Goal: Task Accomplishment & Management: Use online tool/utility

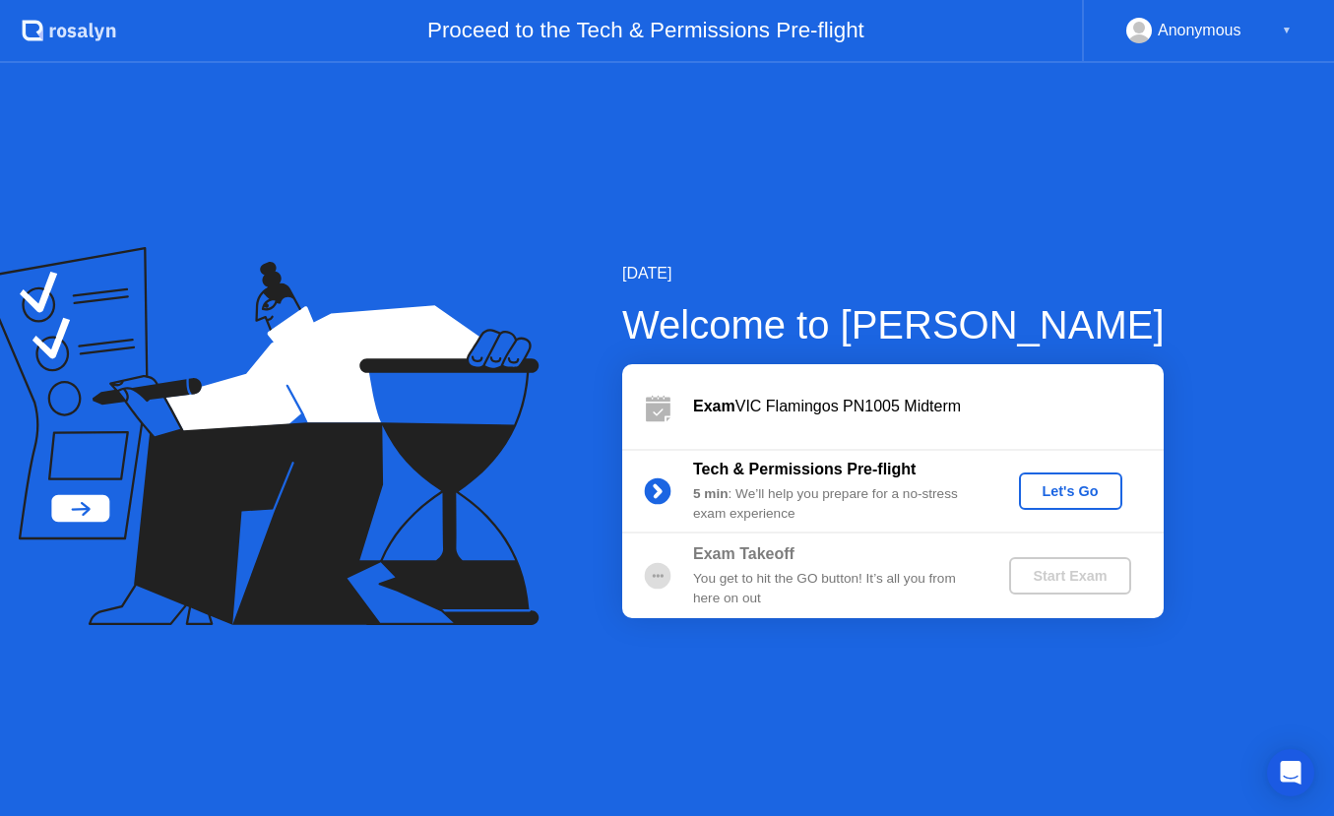
click at [1060, 490] on div "Let's Go" at bounding box center [1071, 491] width 88 height 16
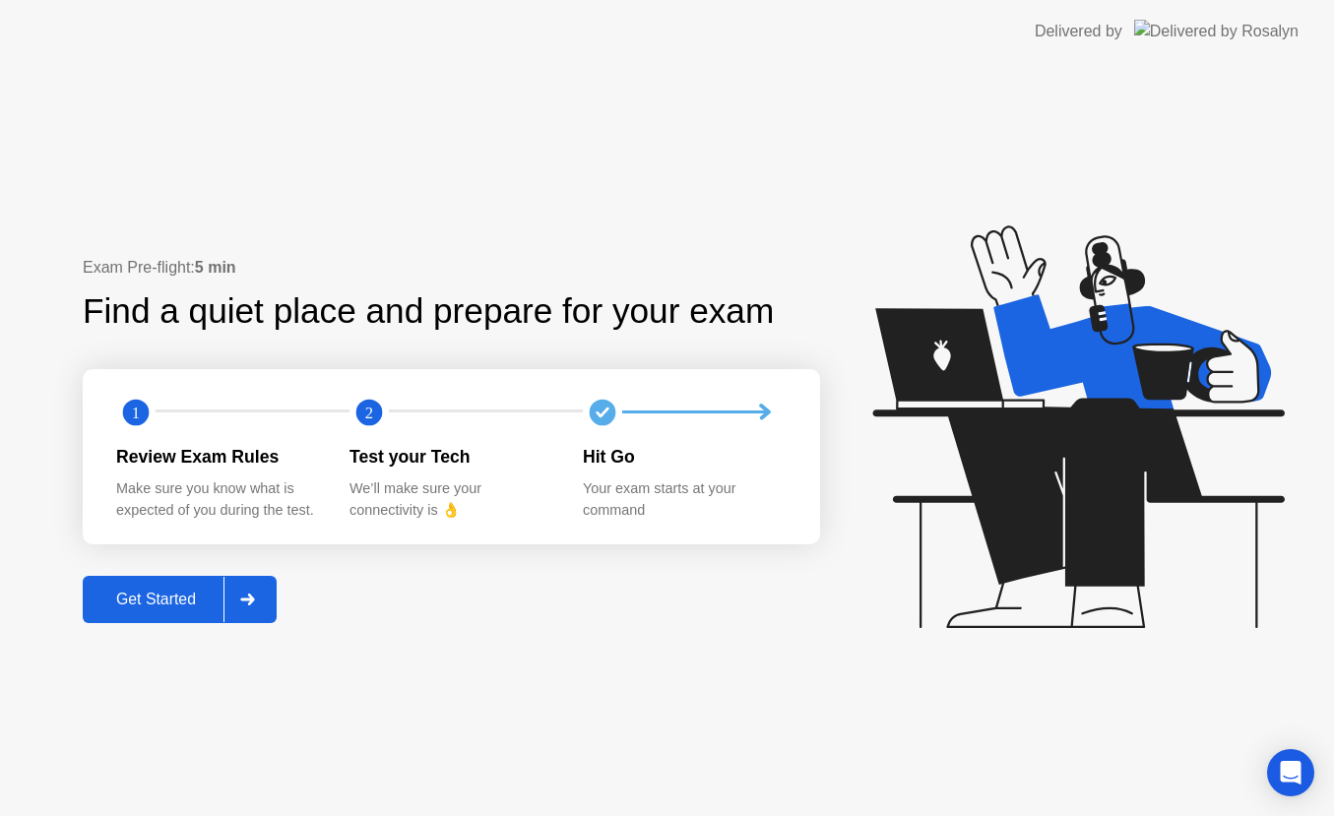
click at [126, 594] on div "Get Started" at bounding box center [156, 600] width 135 height 18
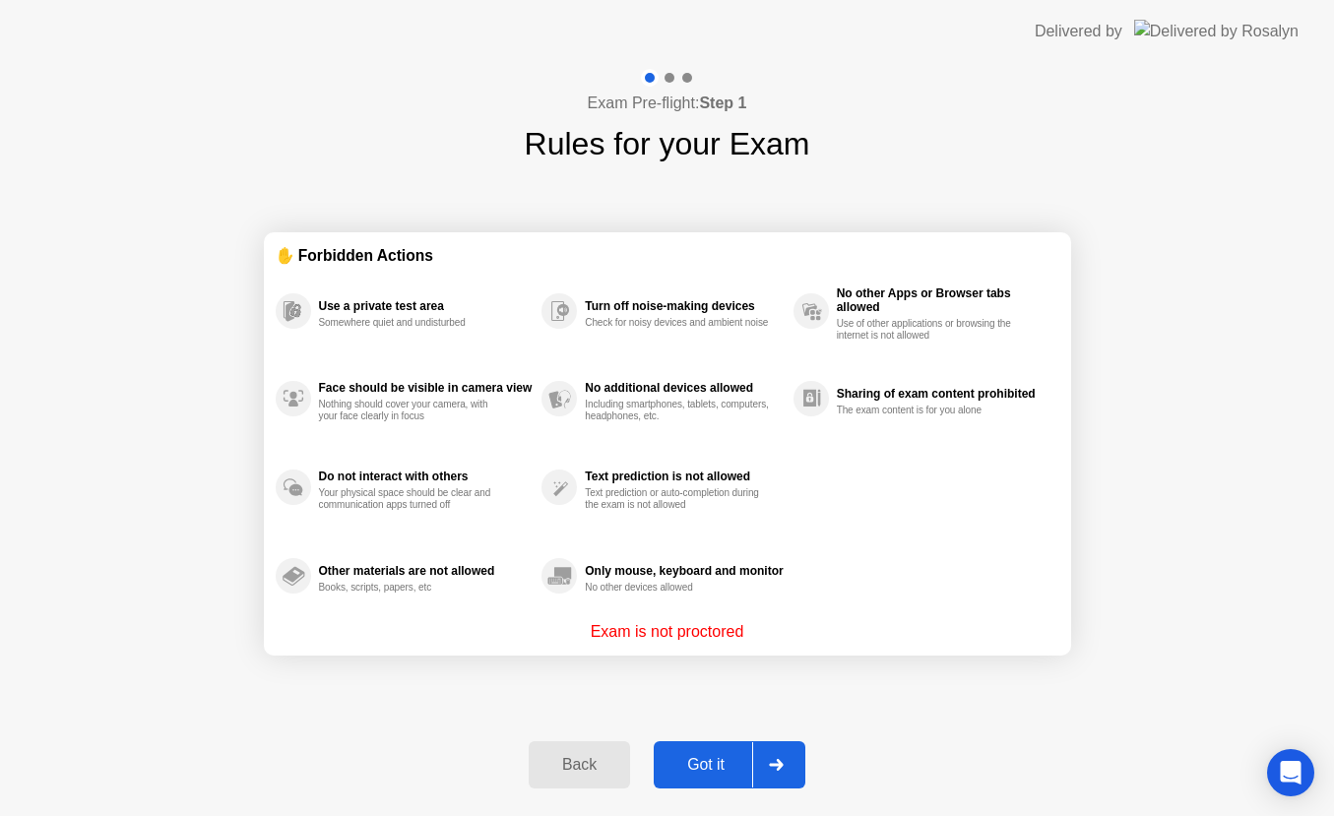
click at [697, 762] on div "Got it" at bounding box center [706, 765] width 93 height 18
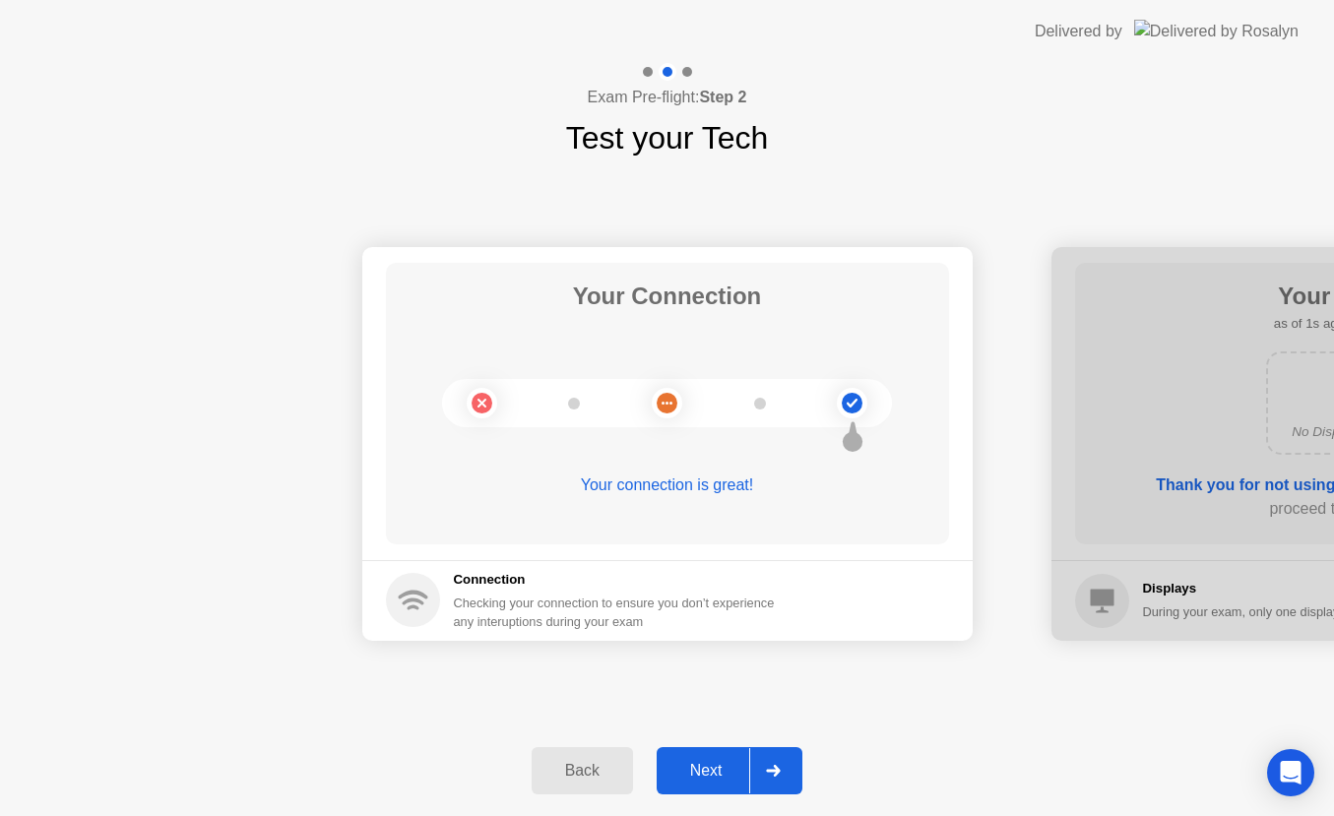
click at [702, 763] on div "Next" at bounding box center [707, 771] width 88 height 18
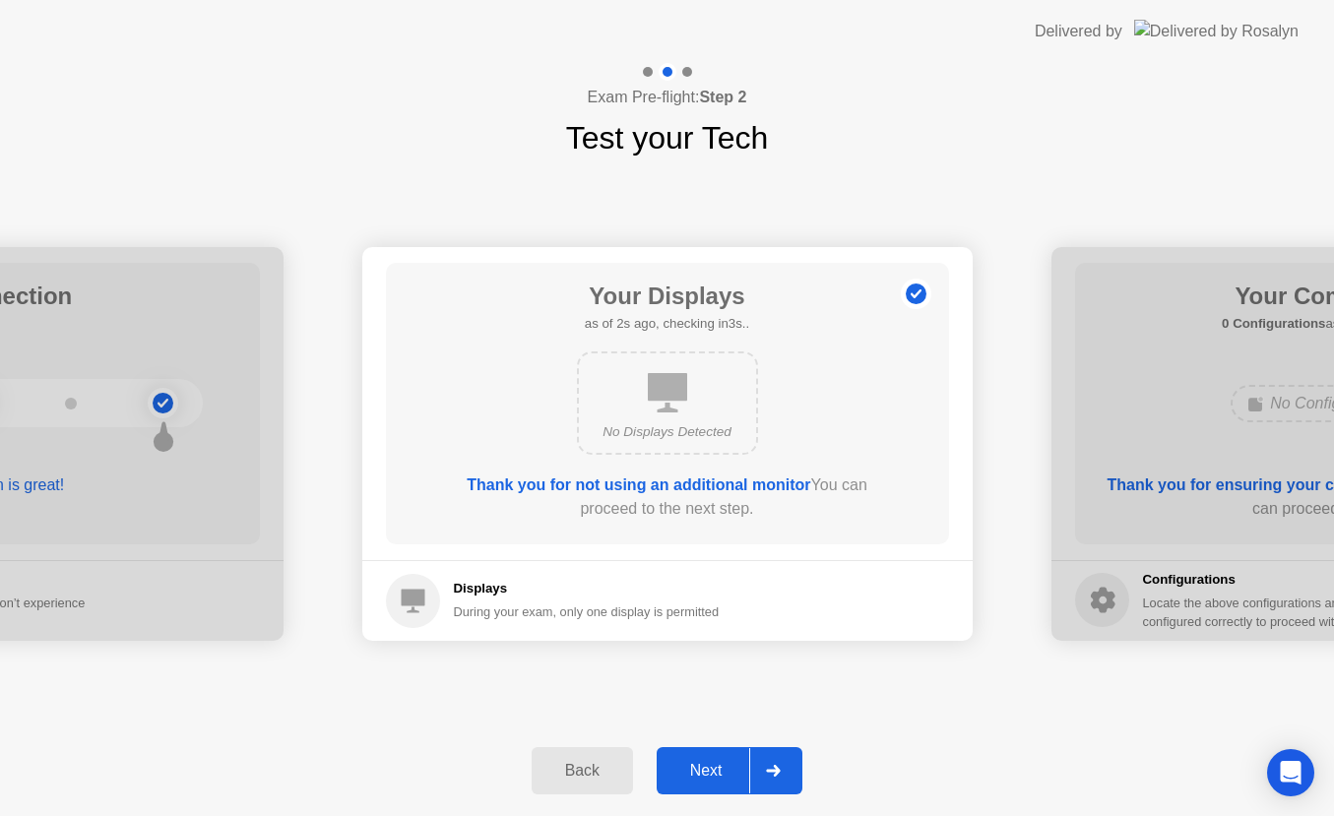
click at [702, 763] on div "Next" at bounding box center [707, 771] width 88 height 18
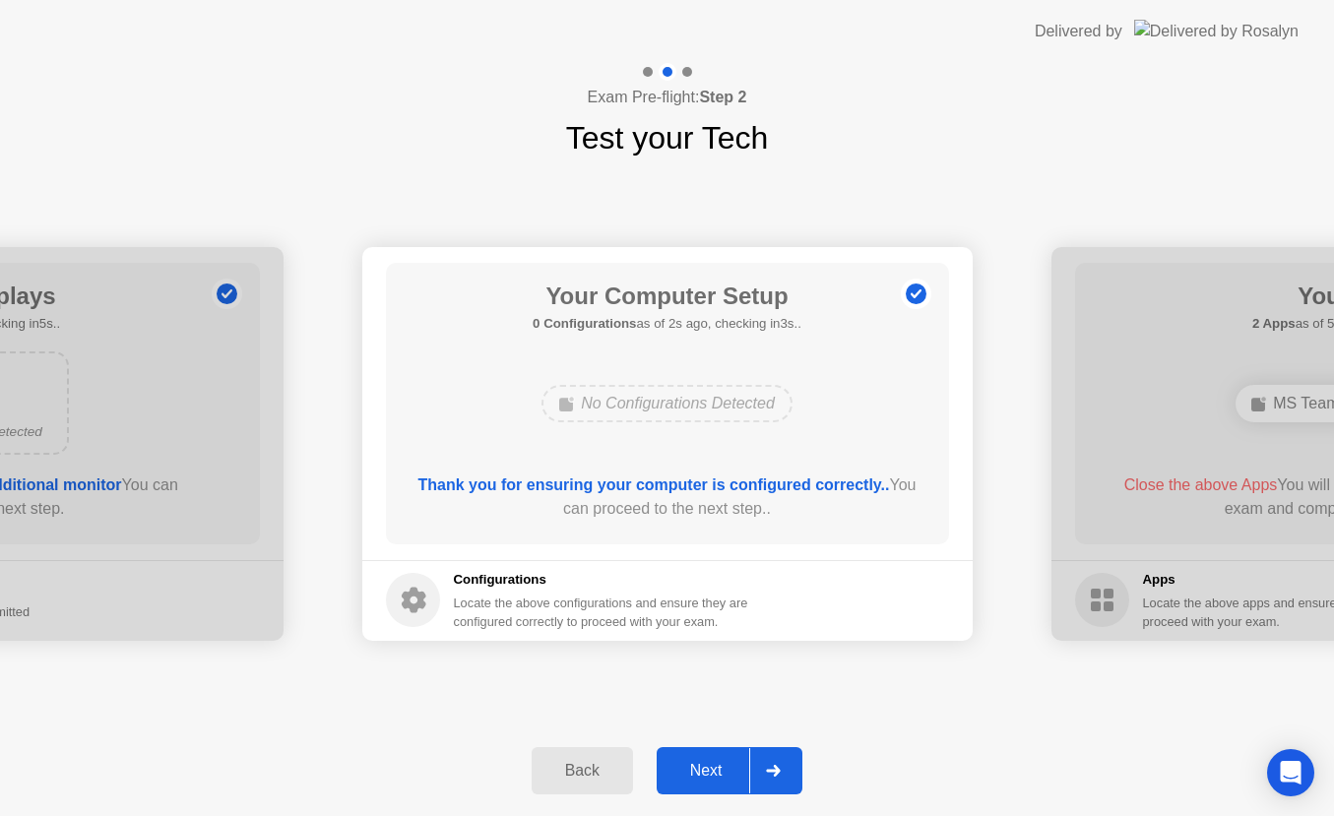
click at [702, 763] on div "Next" at bounding box center [707, 771] width 88 height 18
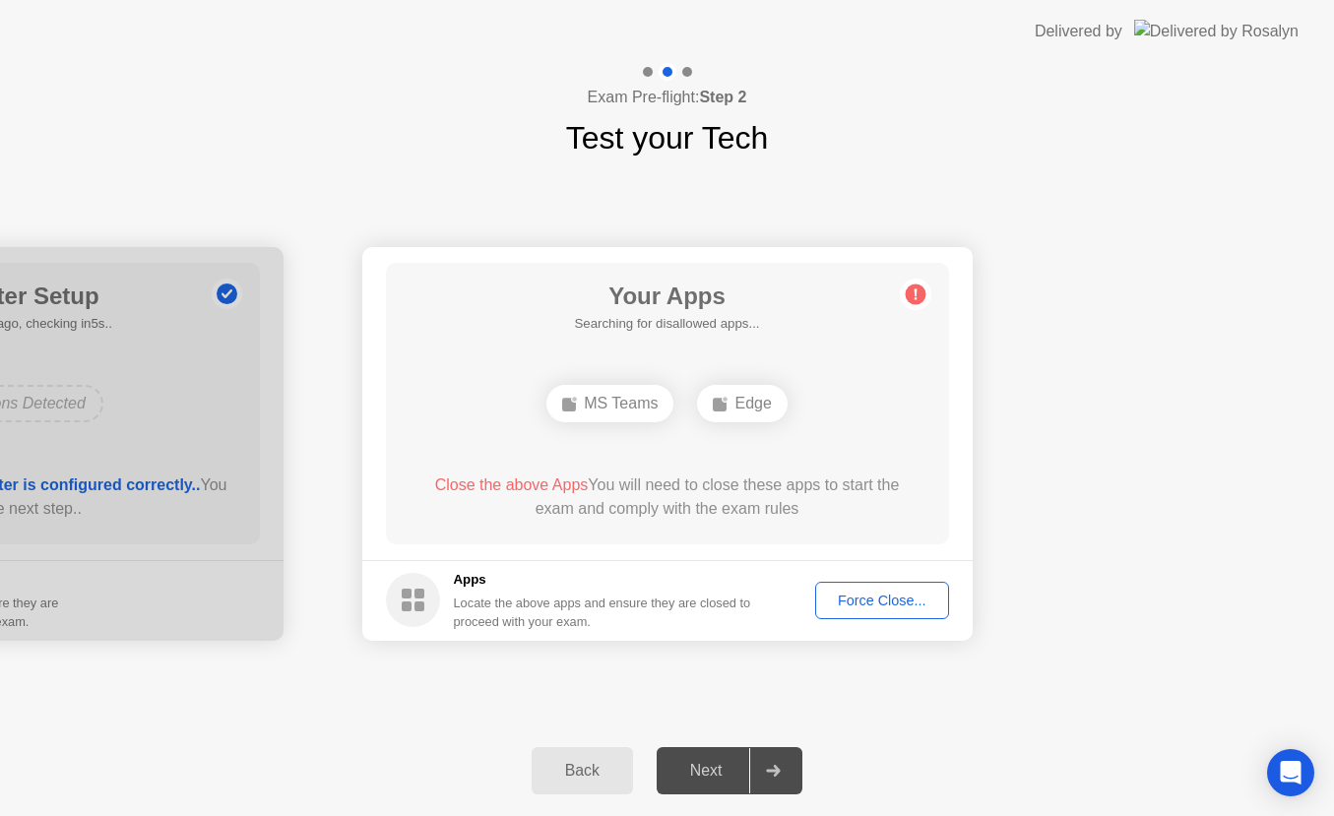
click at [705, 765] on div "Next" at bounding box center [707, 771] width 88 height 18
click at [783, 772] on div at bounding box center [772, 770] width 47 height 45
click at [754, 769] on div at bounding box center [772, 770] width 47 height 45
click at [762, 764] on div at bounding box center [772, 770] width 47 height 45
click at [872, 593] on div "Force Close..." at bounding box center [882, 601] width 120 height 16
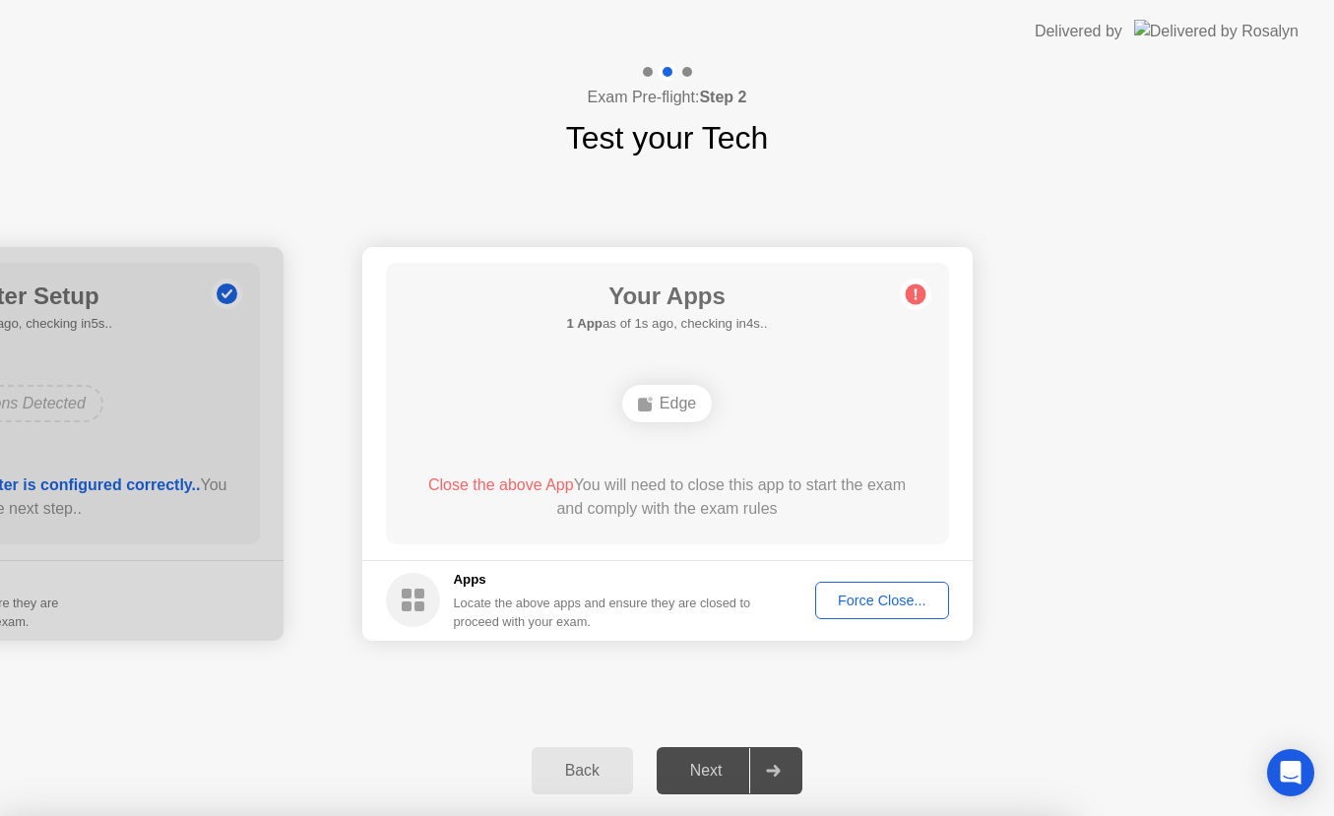
click at [859, 605] on div "Force Close..." at bounding box center [882, 601] width 120 height 16
click at [915, 594] on div "Force Close..." at bounding box center [882, 601] width 120 height 16
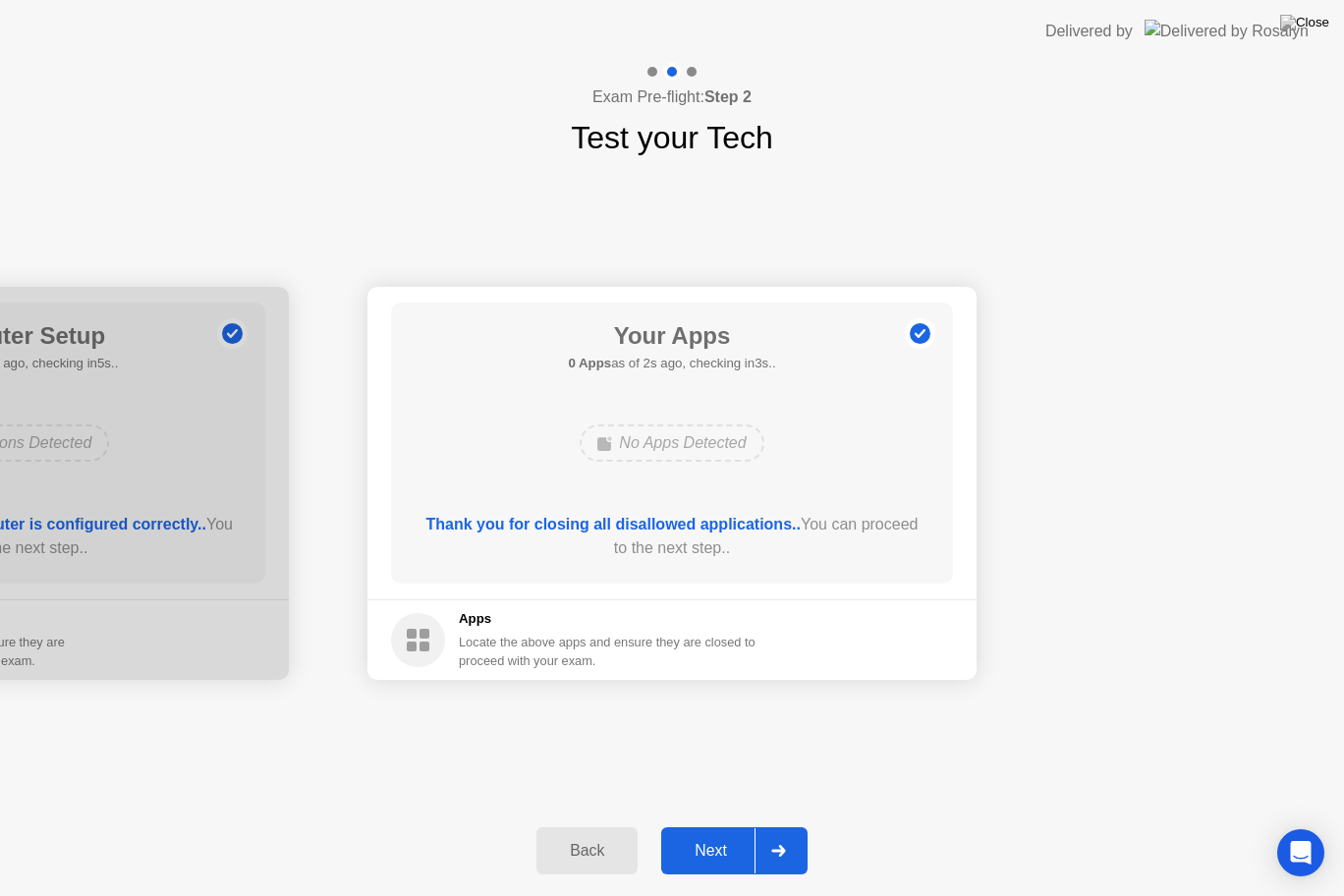
click at [706, 826] on div "Next" at bounding box center [710, 851] width 88 height 18
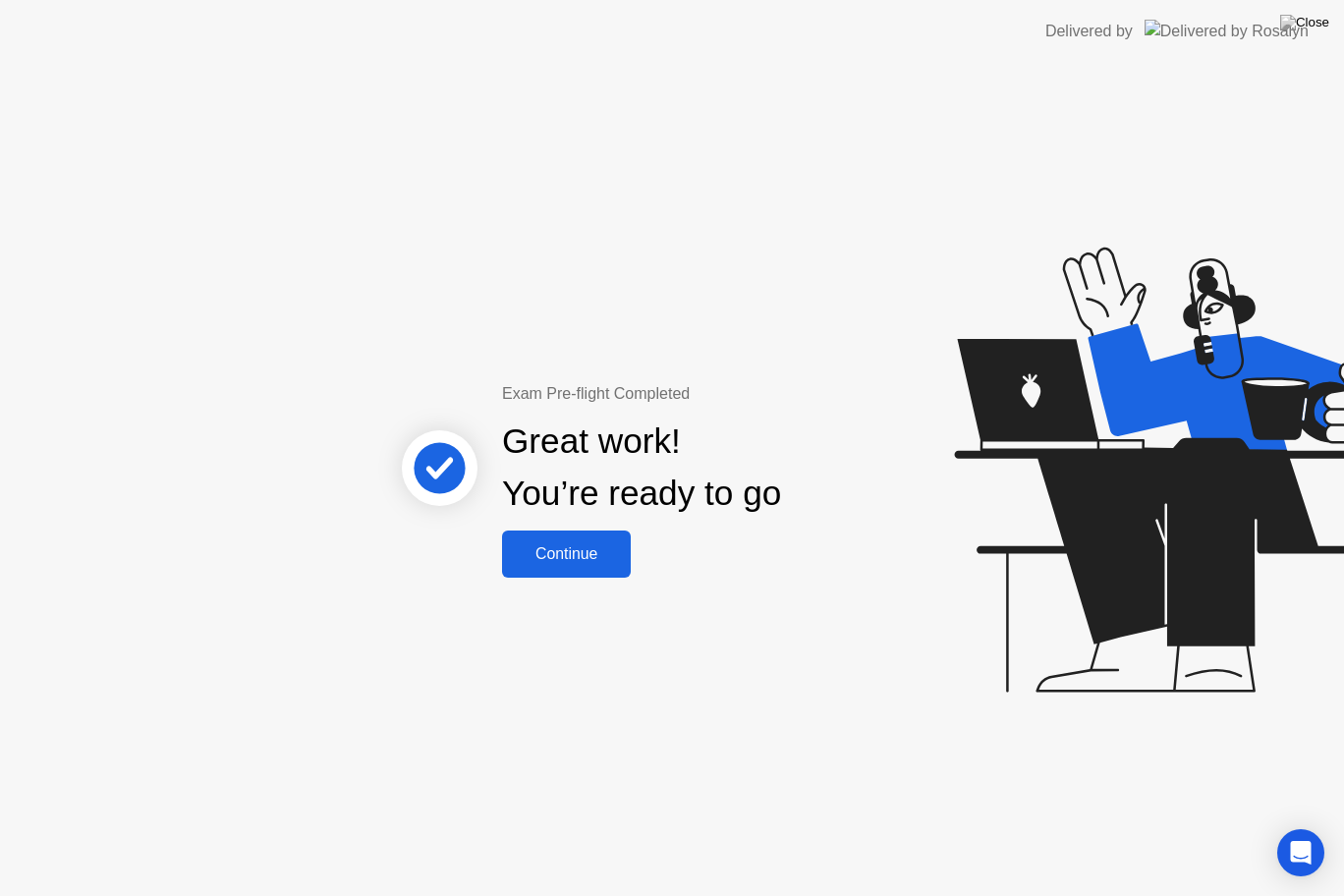
click at [550, 554] on div "Continue" at bounding box center [566, 554] width 117 height 18
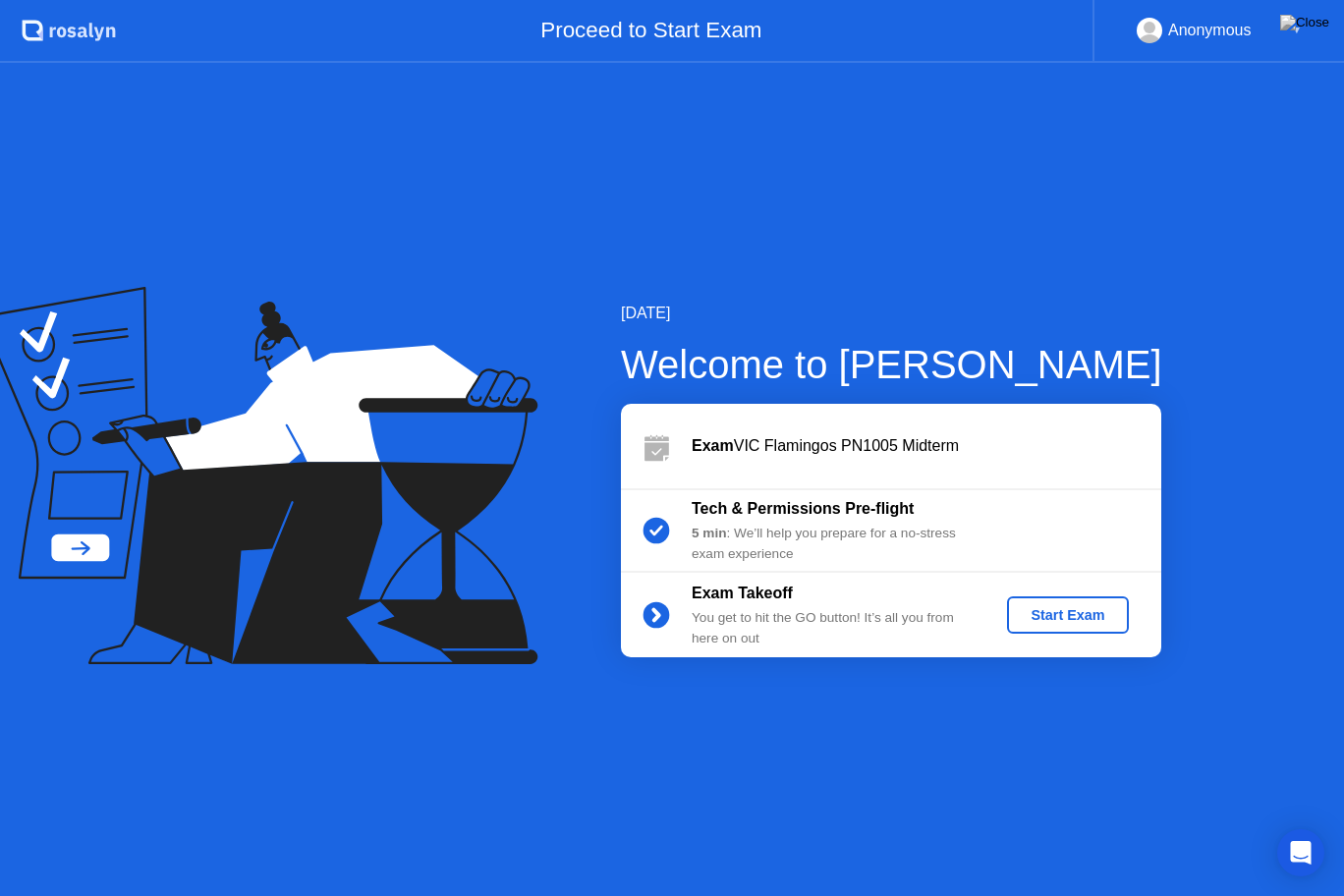
click at [1039, 614] on div "Start Exam" at bounding box center [1067, 615] width 105 height 16
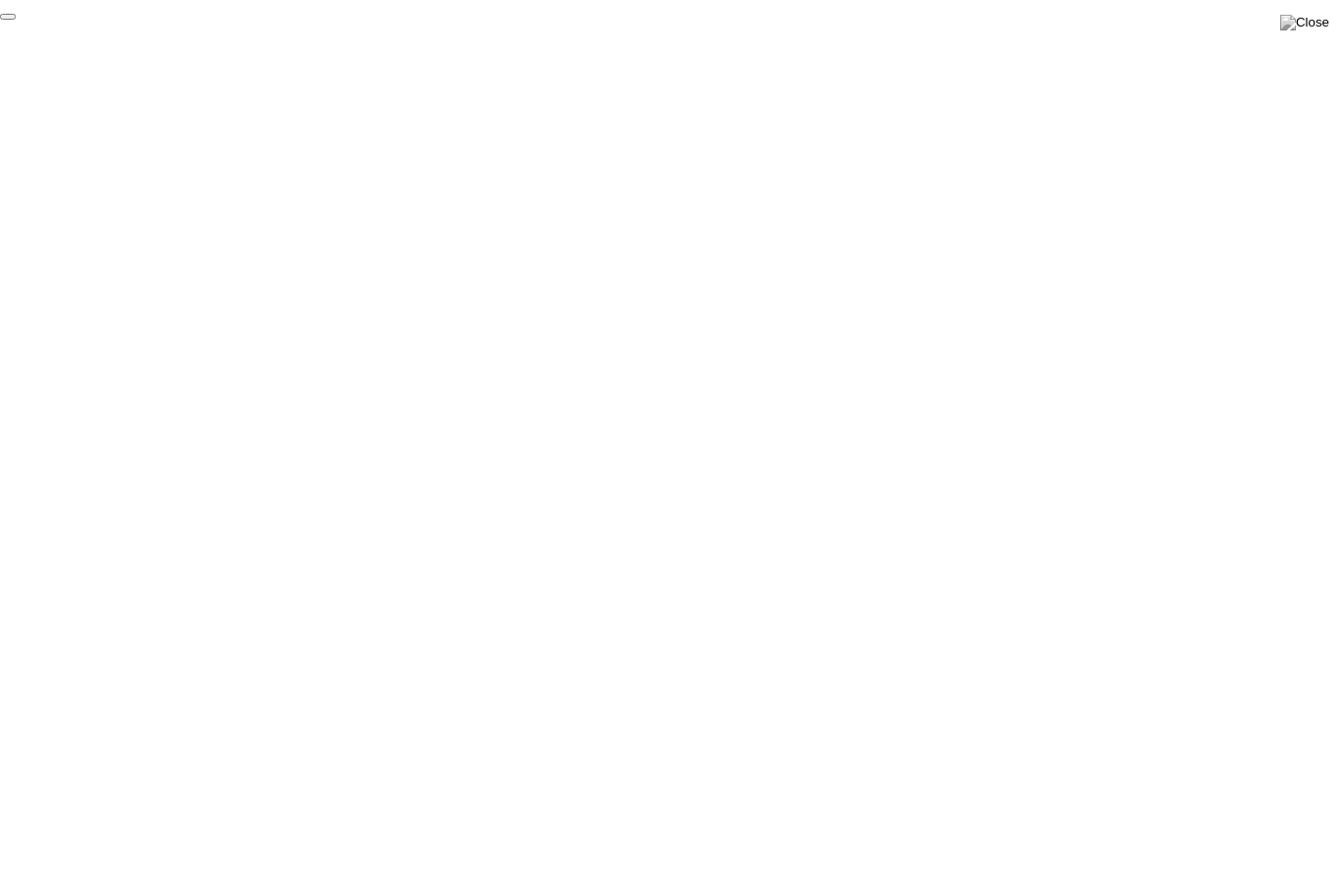
click div "End Proctoring Session"
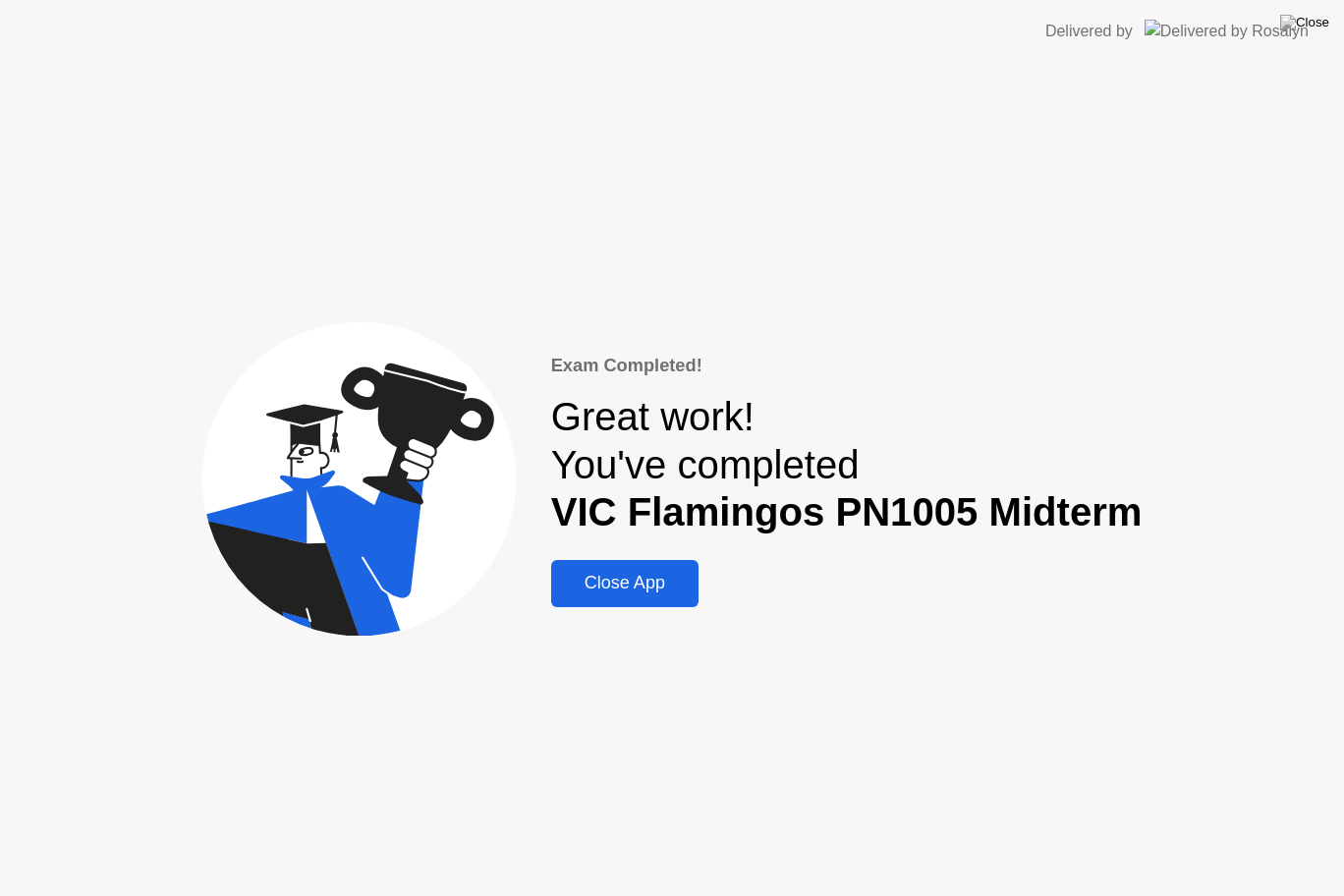
click at [606, 585] on div "Close App" at bounding box center [625, 583] width 136 height 21
